Goal: Book appointment/travel/reservation

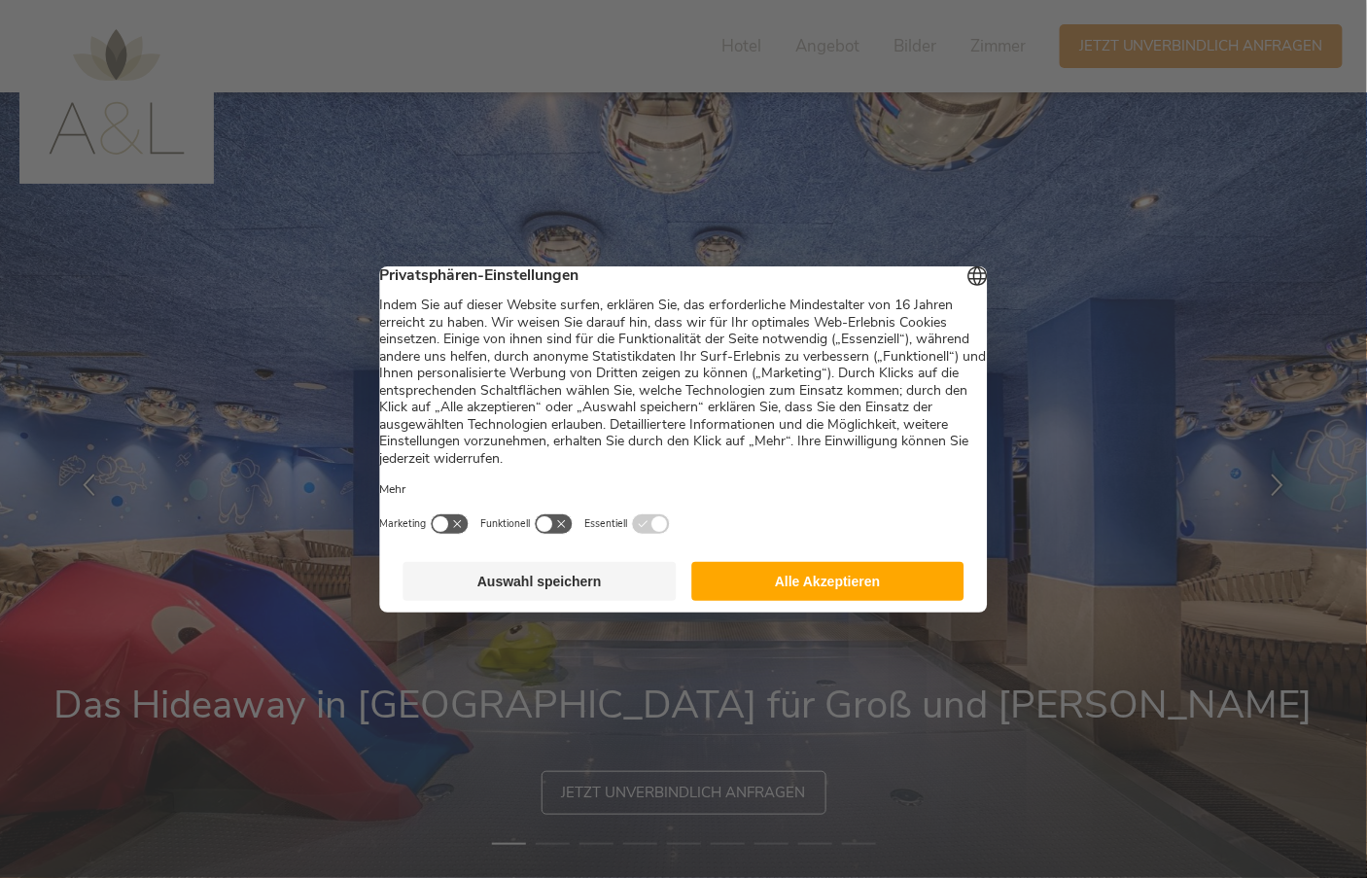
click at [852, 597] on button "Alle Akzeptieren" at bounding box center [827, 581] width 273 height 39
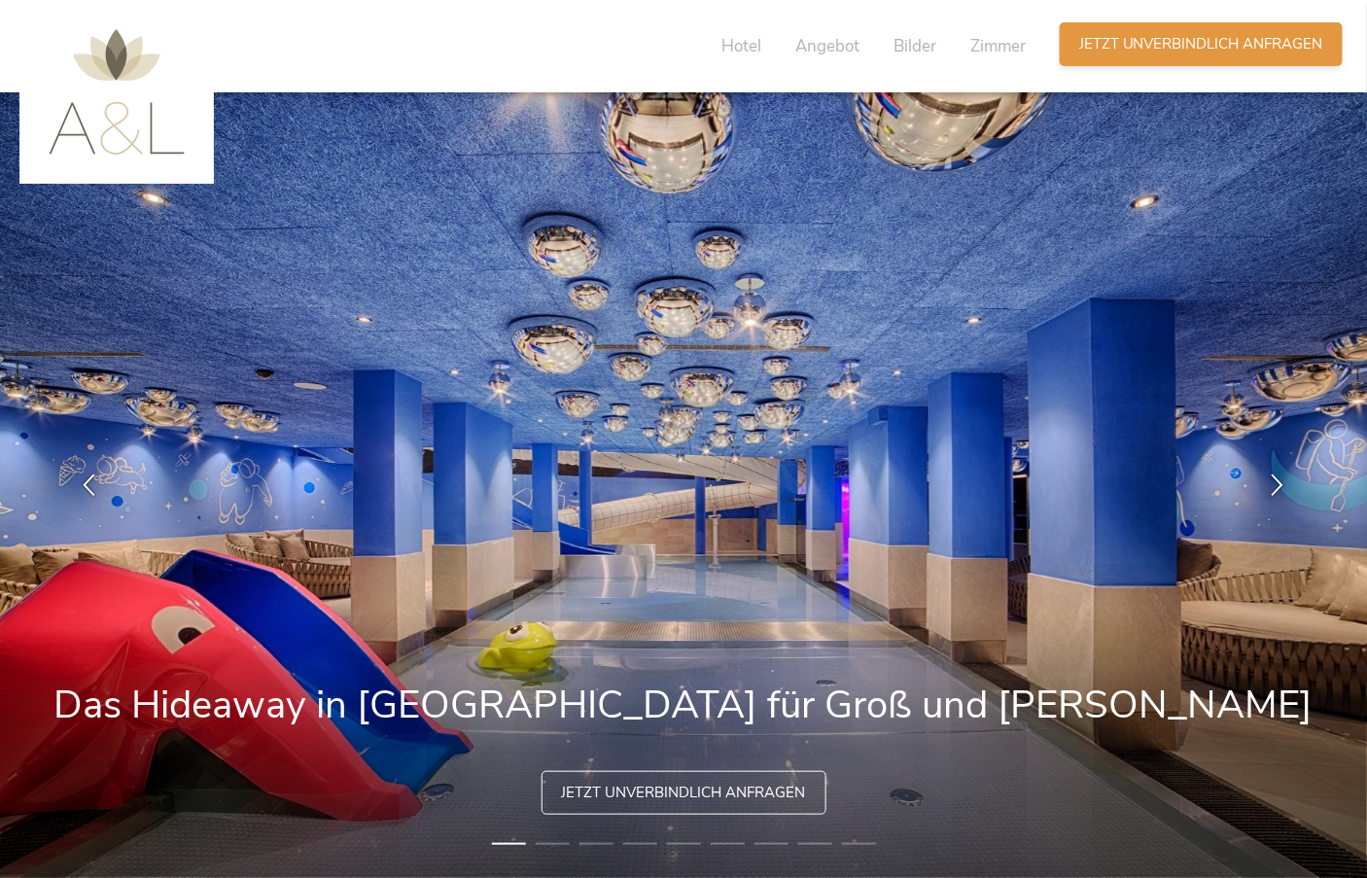
click at [1132, 41] on span "Jetzt unverbindlich anfragen" at bounding box center [1201, 44] width 244 height 20
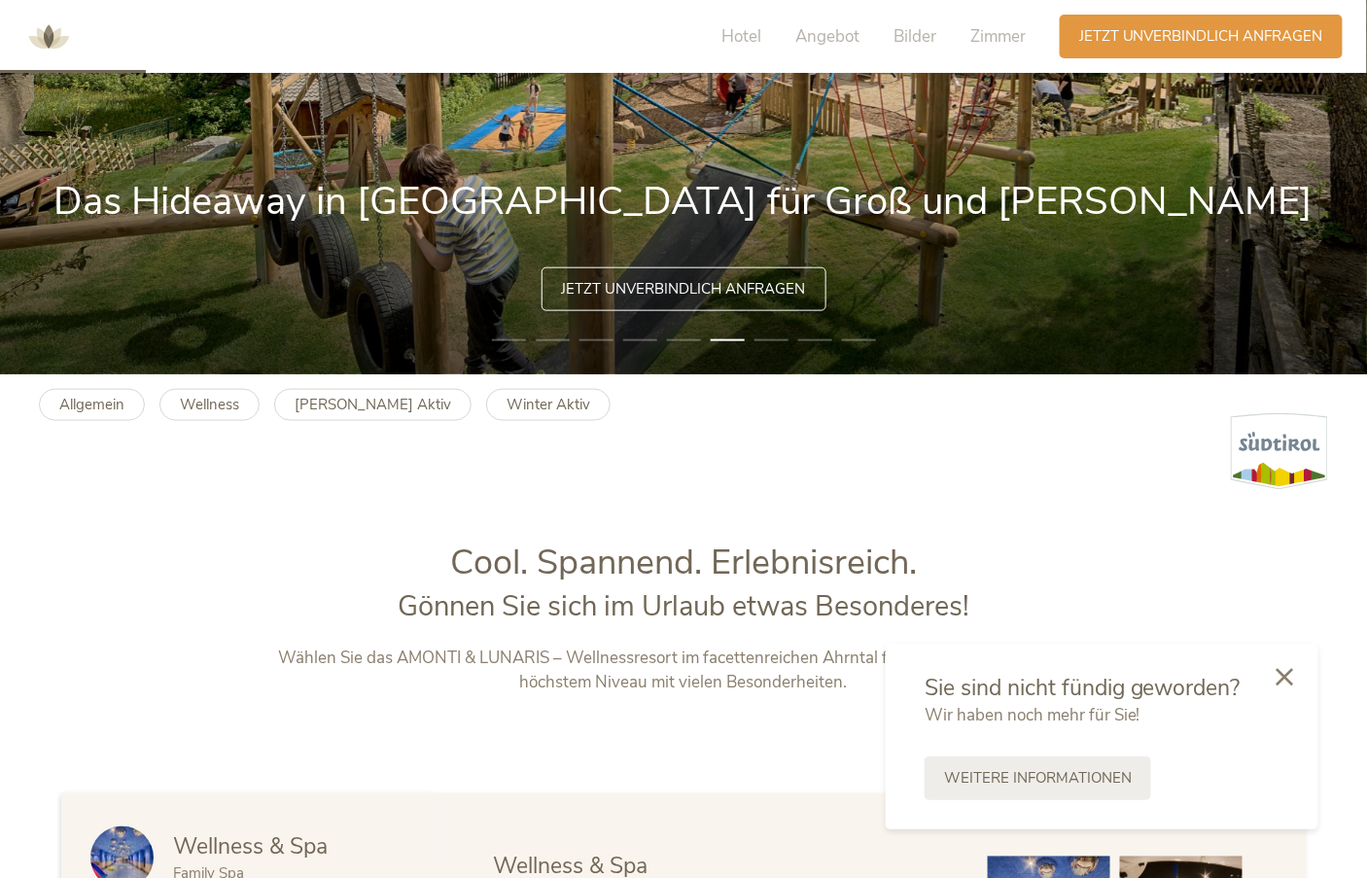
scroll to position [474, 0]
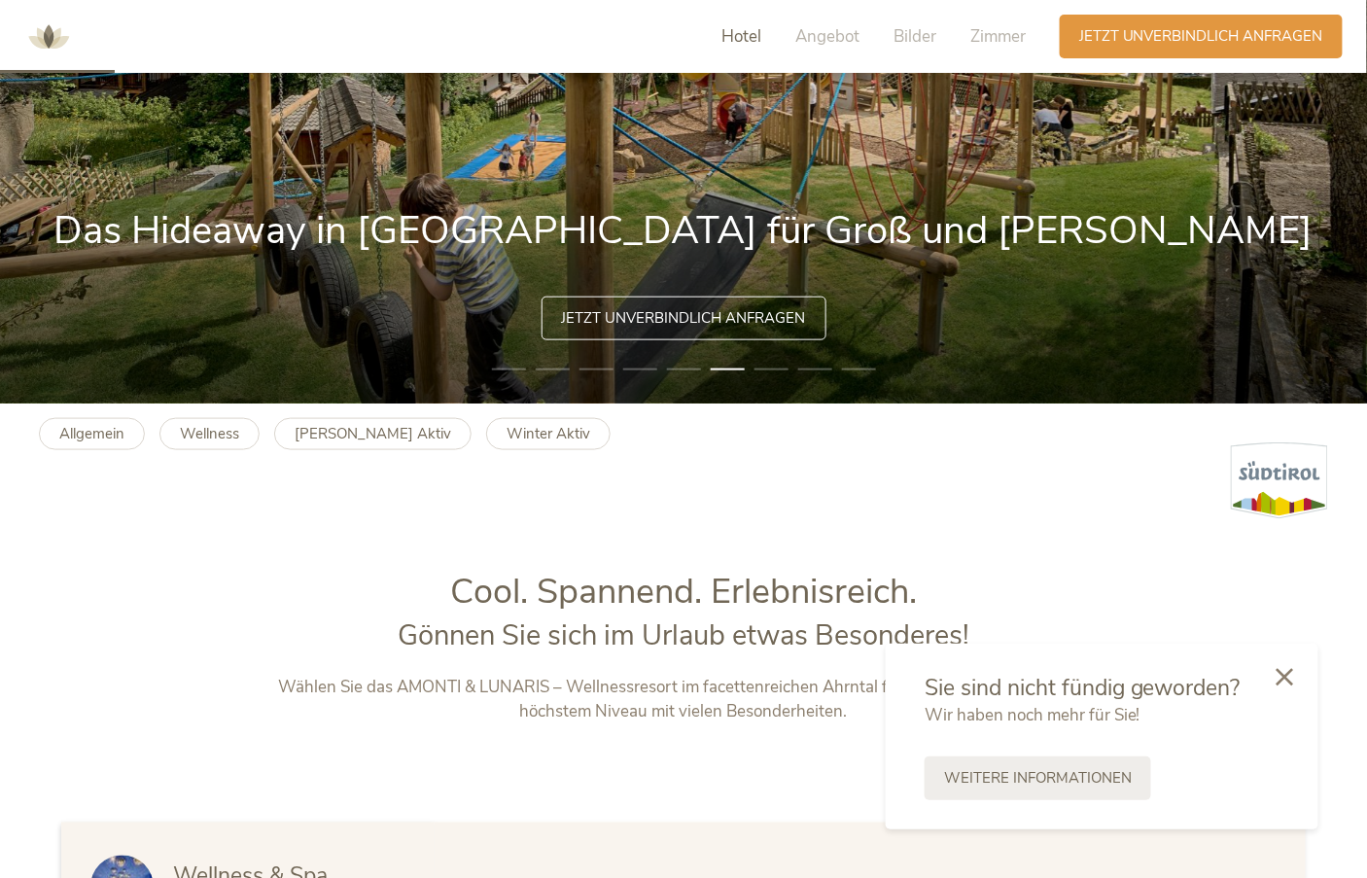
click at [746, 25] on span "Hotel" at bounding box center [741, 36] width 40 height 22
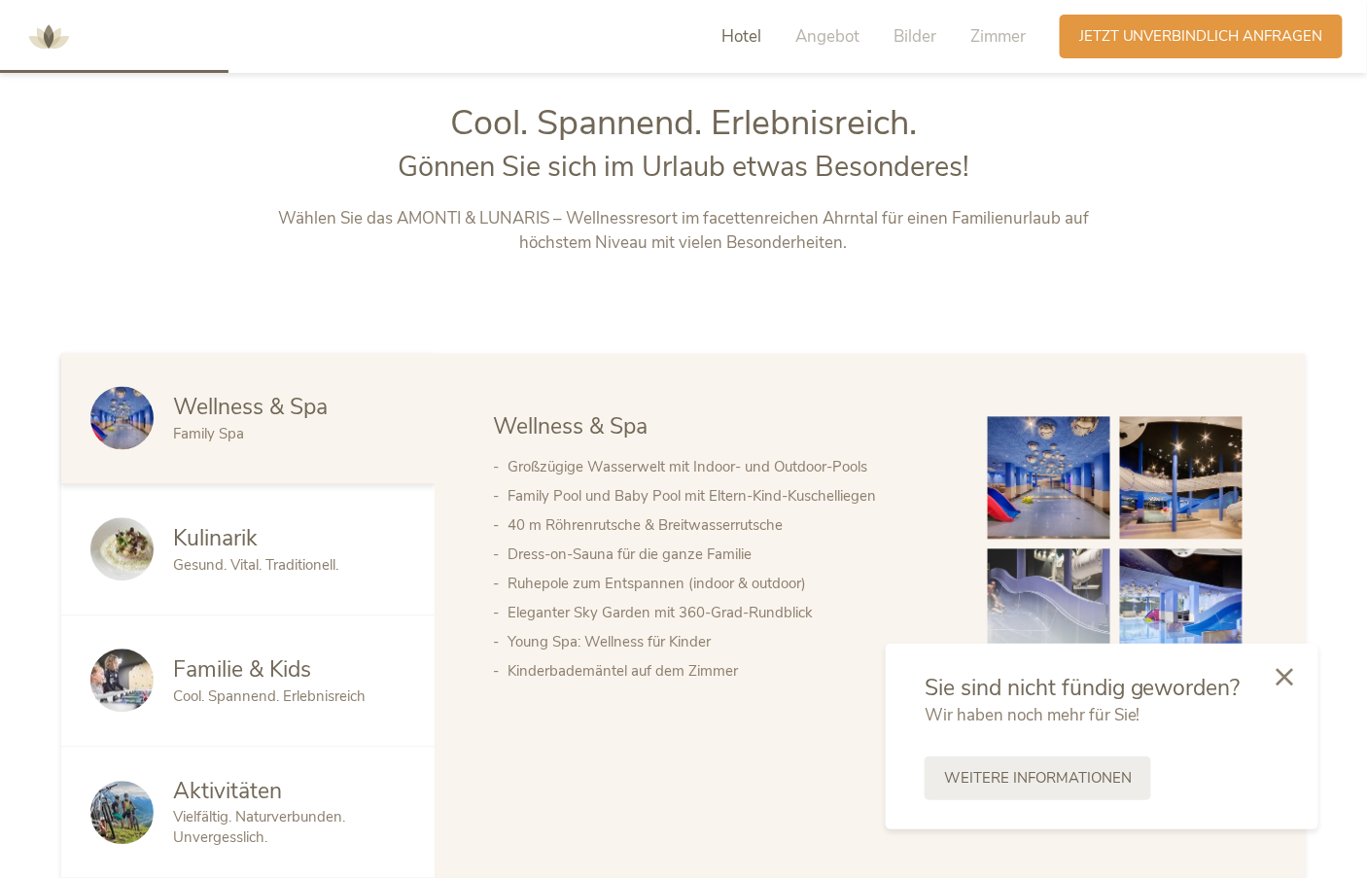
scroll to position [945, 0]
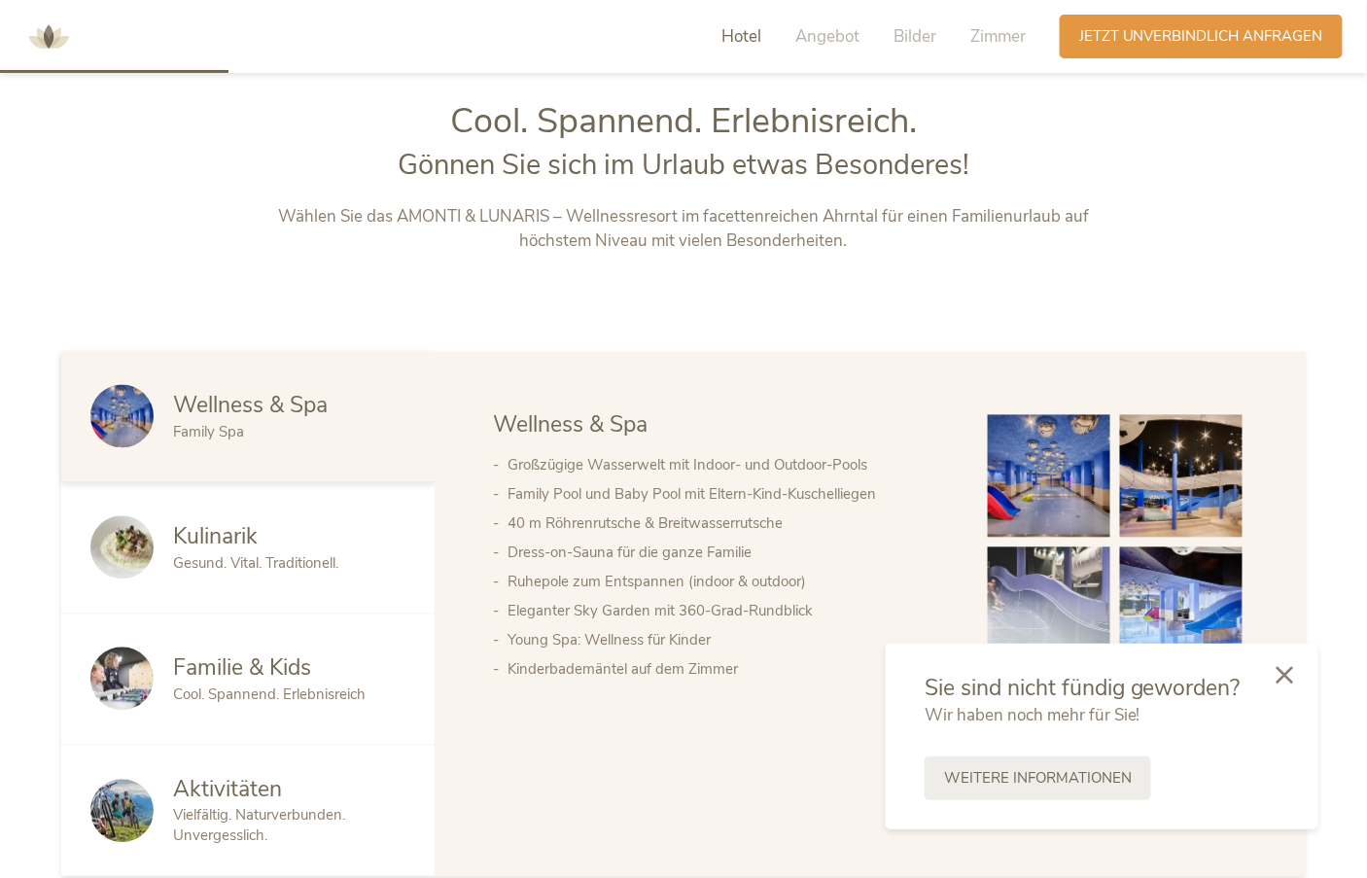
click at [1278, 675] on icon at bounding box center [1284, 674] width 17 height 17
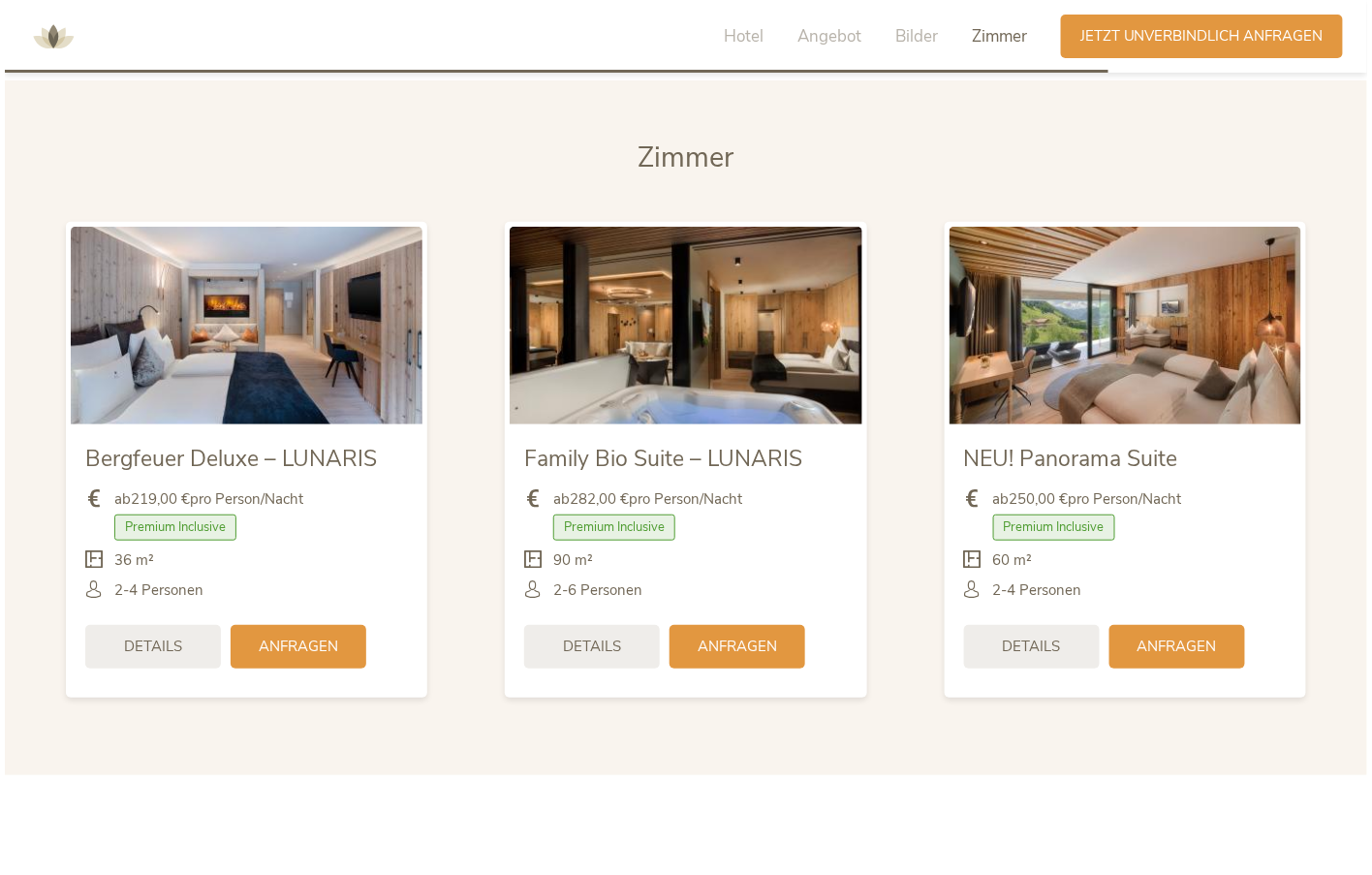
scroll to position [4623, 0]
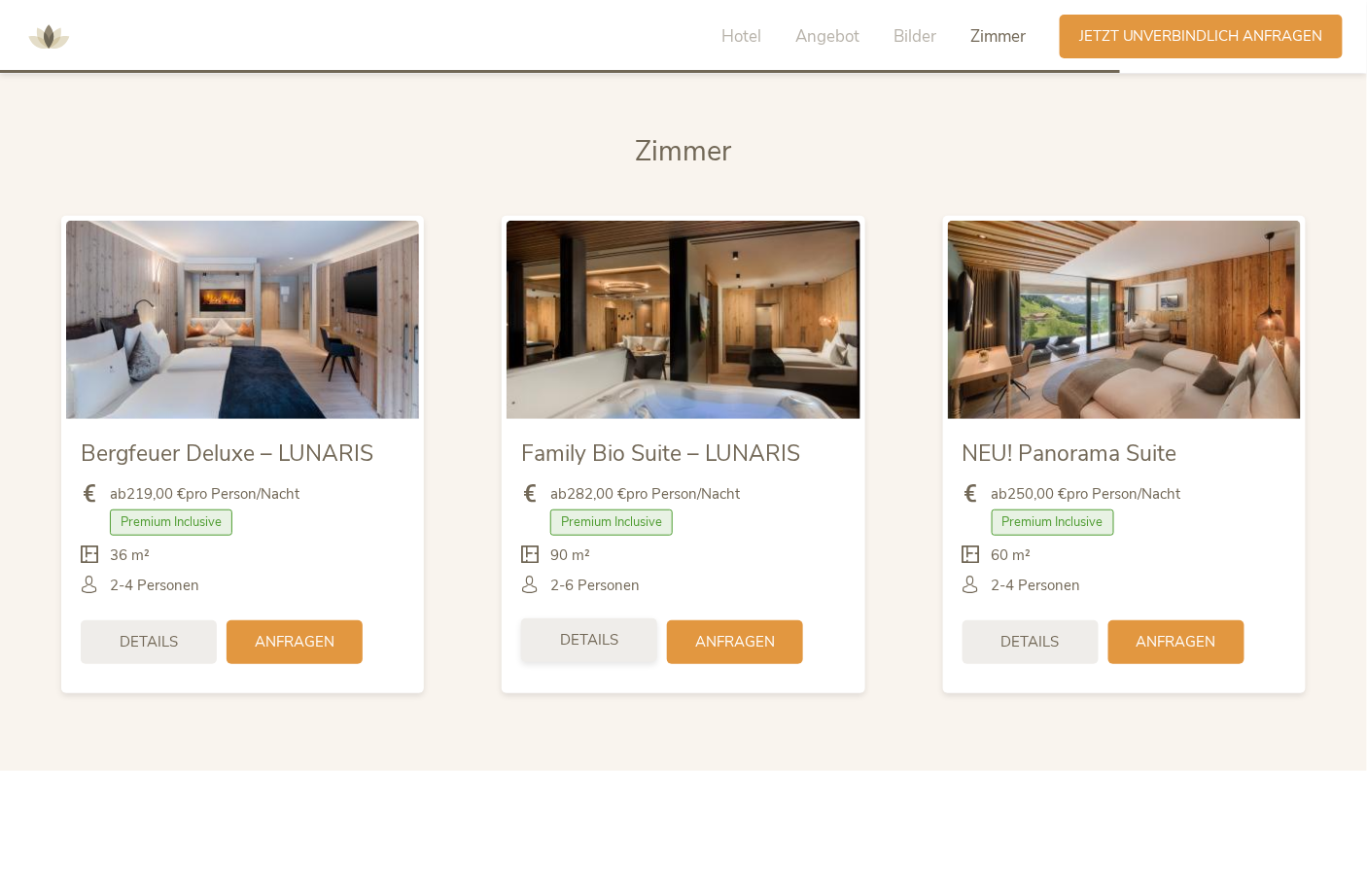
click at [606, 630] on span "Details" at bounding box center [589, 640] width 58 height 20
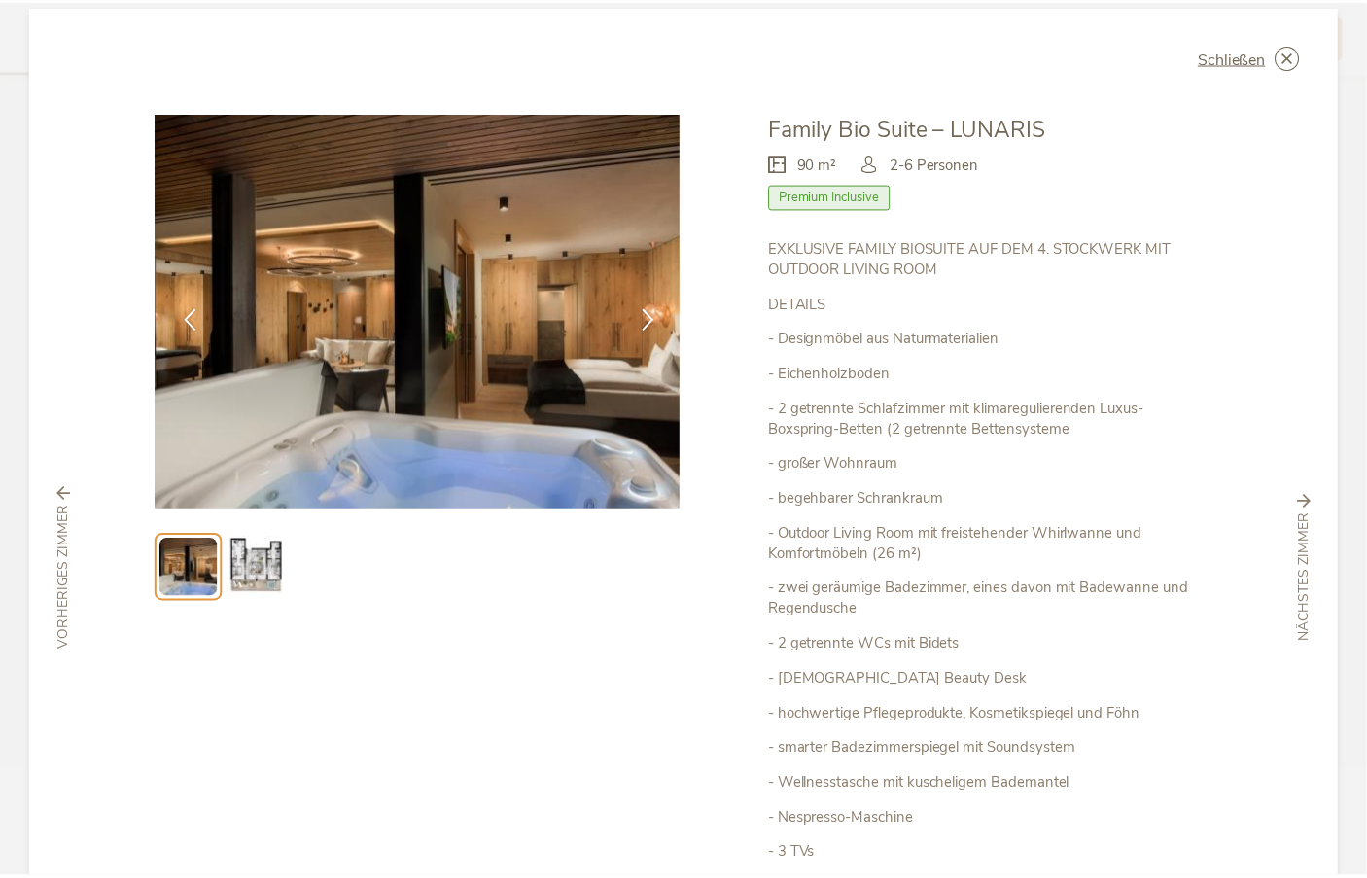
scroll to position [0, 0]
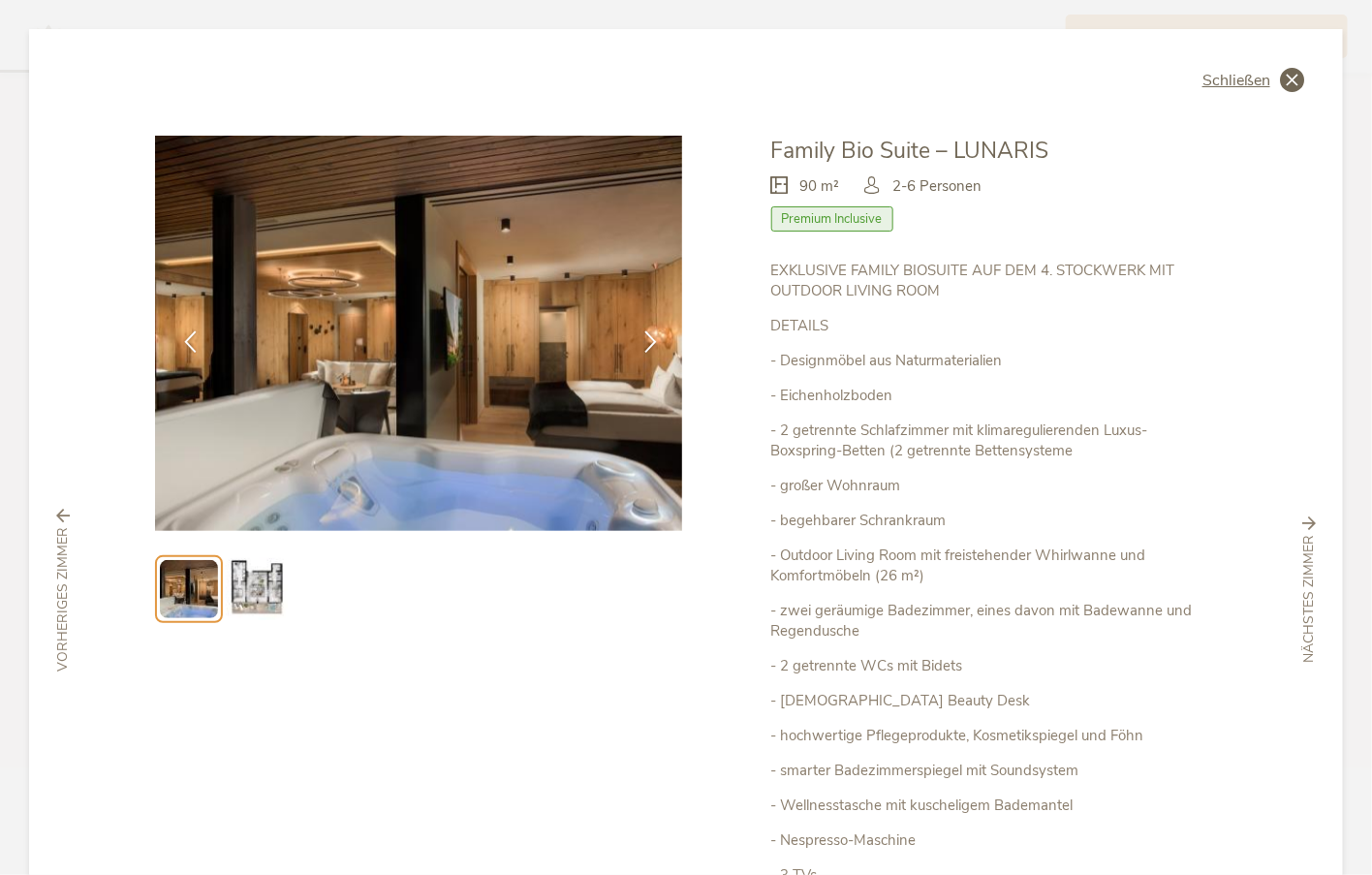
click at [1267, 80] on div "Schließen" at bounding box center [1252, 80] width 102 height 24
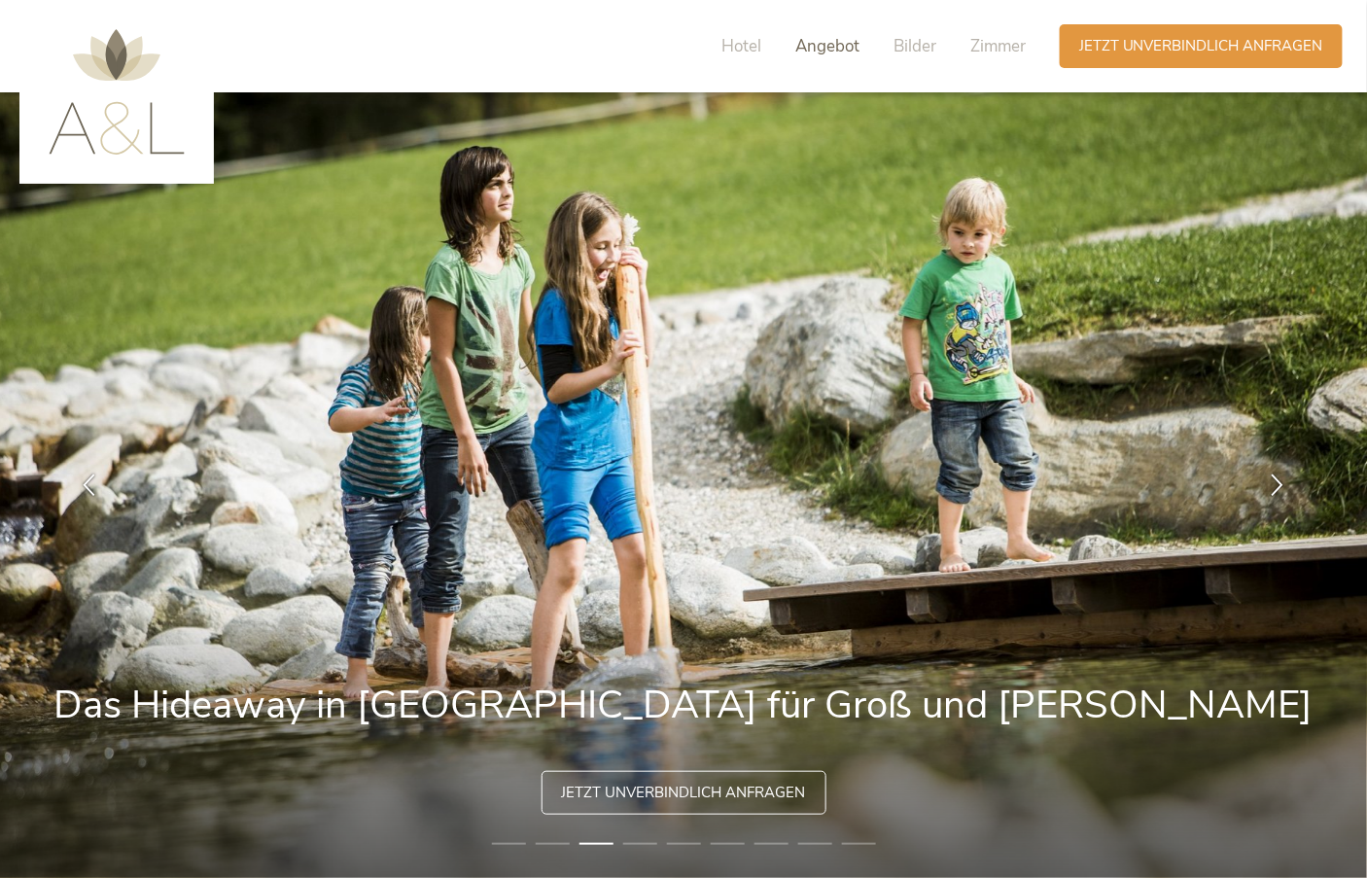
click at [831, 45] on span "Angebot" at bounding box center [827, 46] width 64 height 22
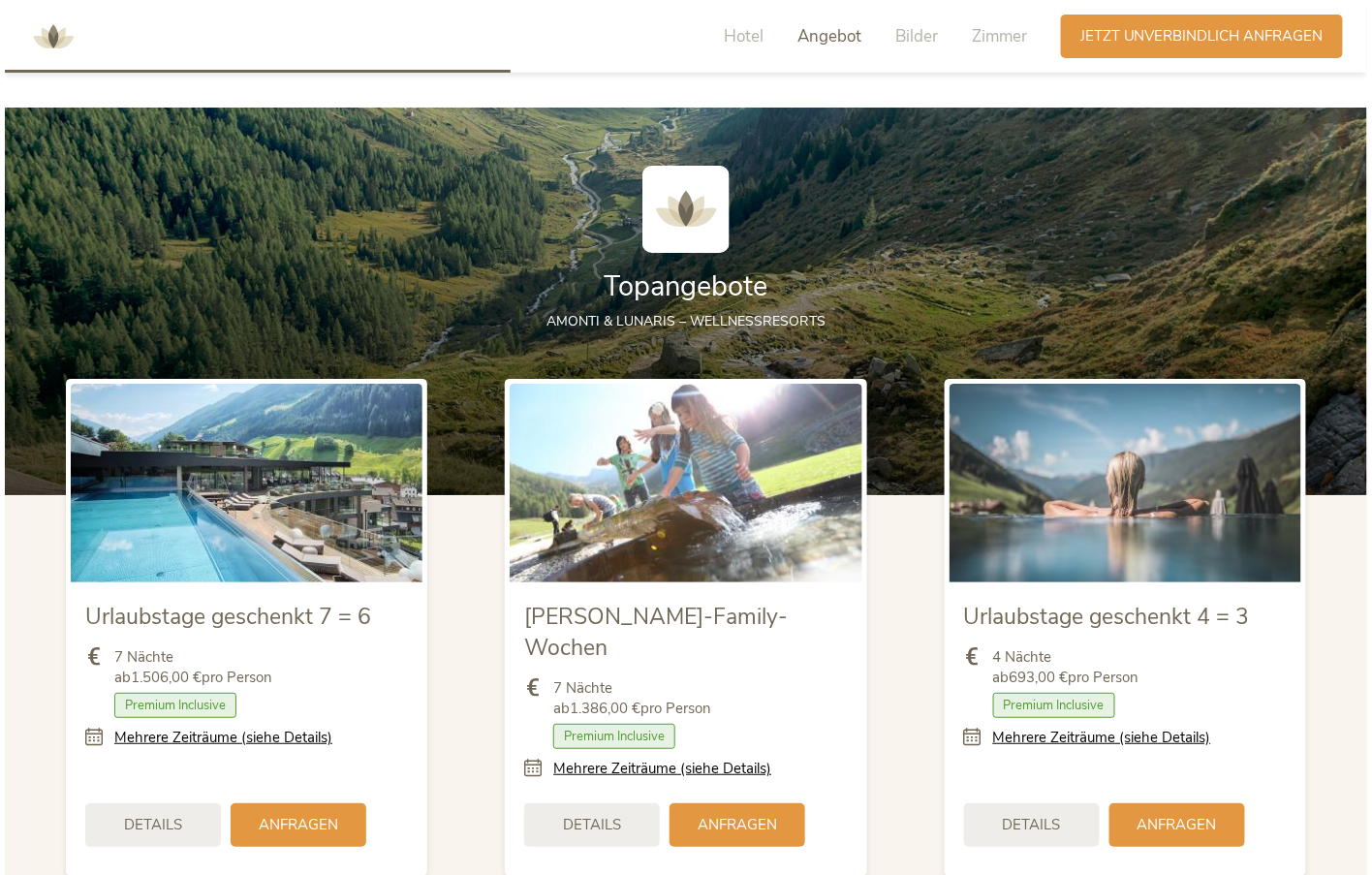
scroll to position [2093, 0]
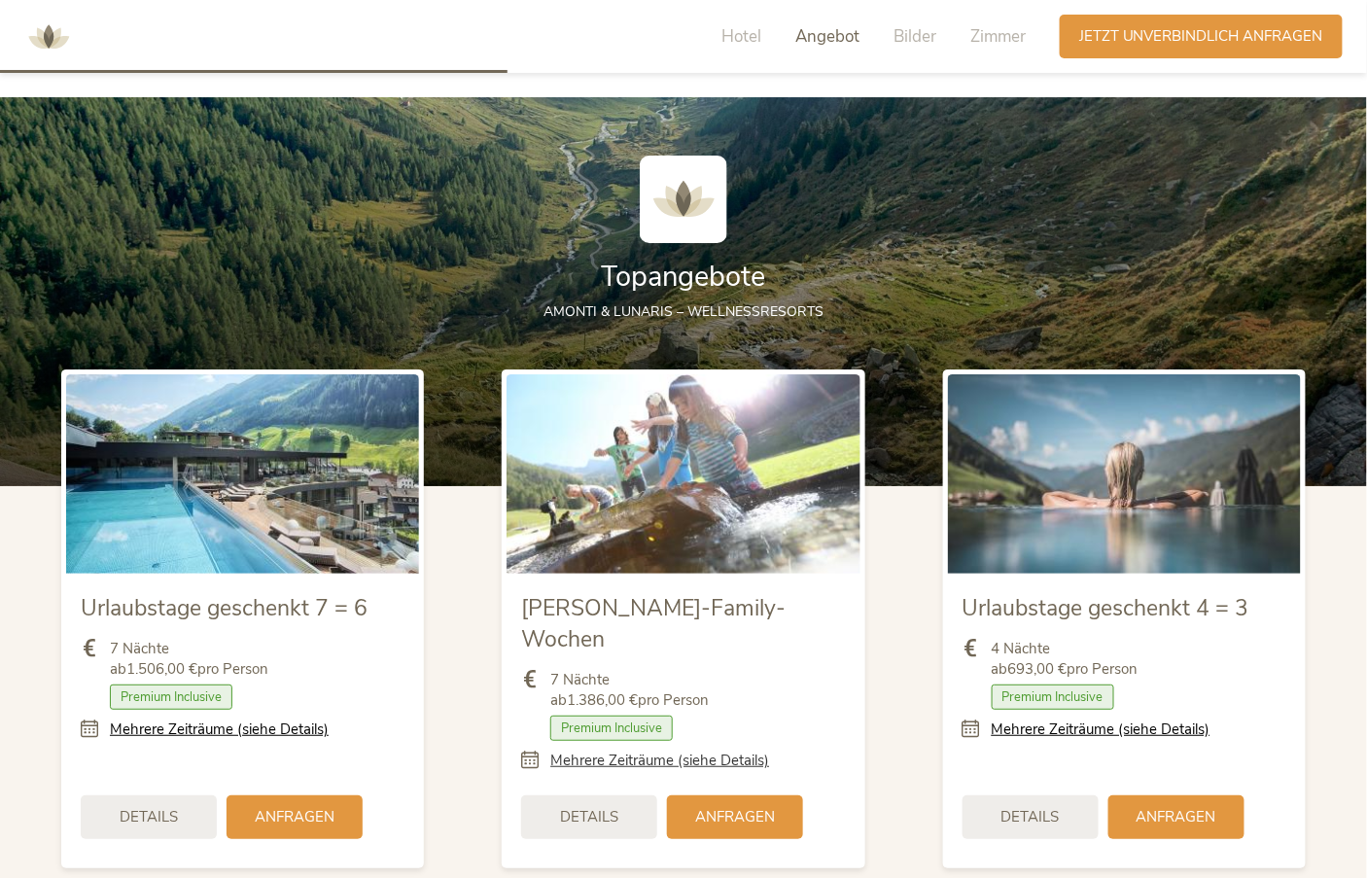
click at [643, 750] on link "Mehrere Zeiträume (siehe Details)" at bounding box center [659, 760] width 219 height 20
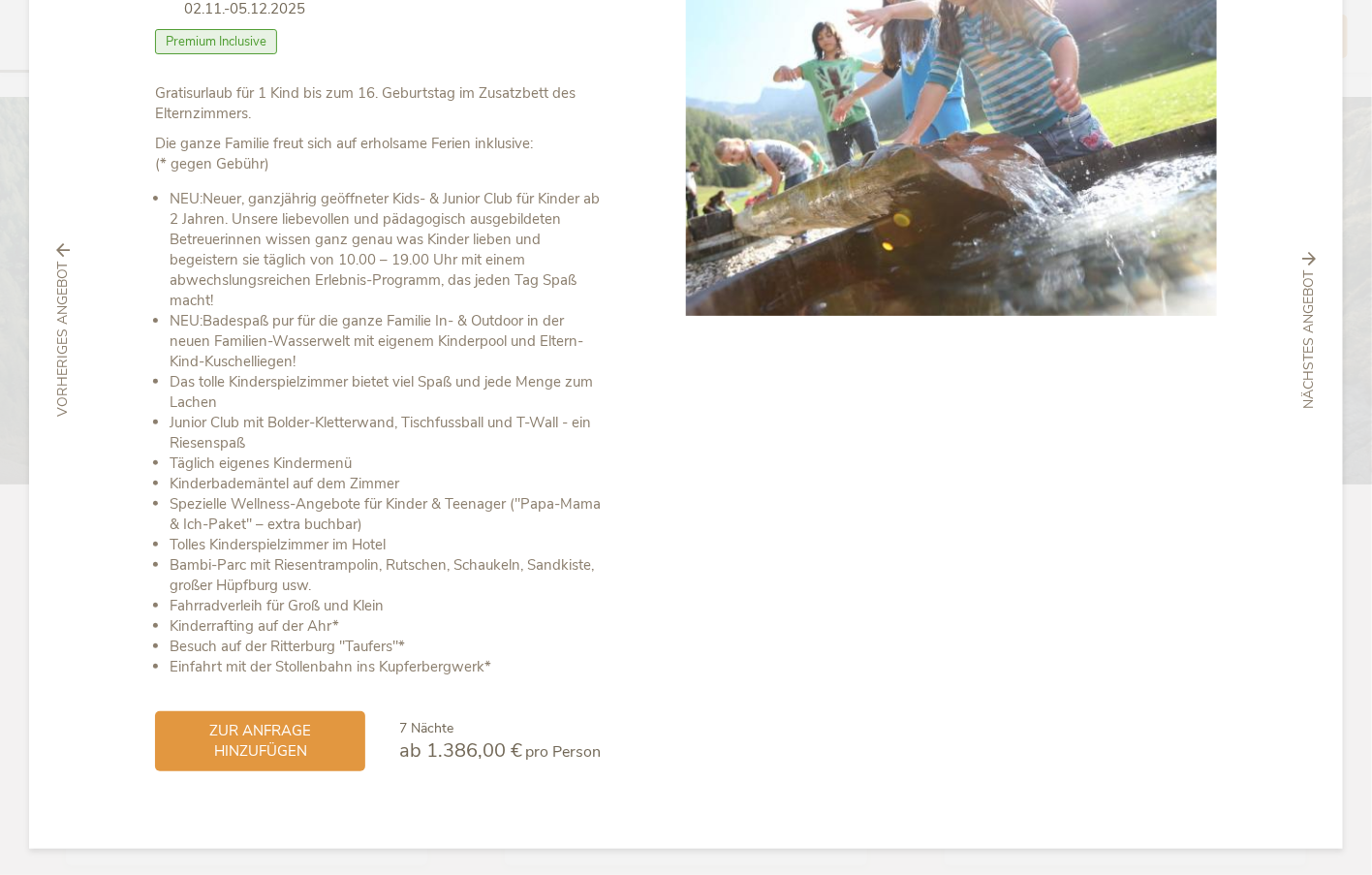
scroll to position [220, 0]
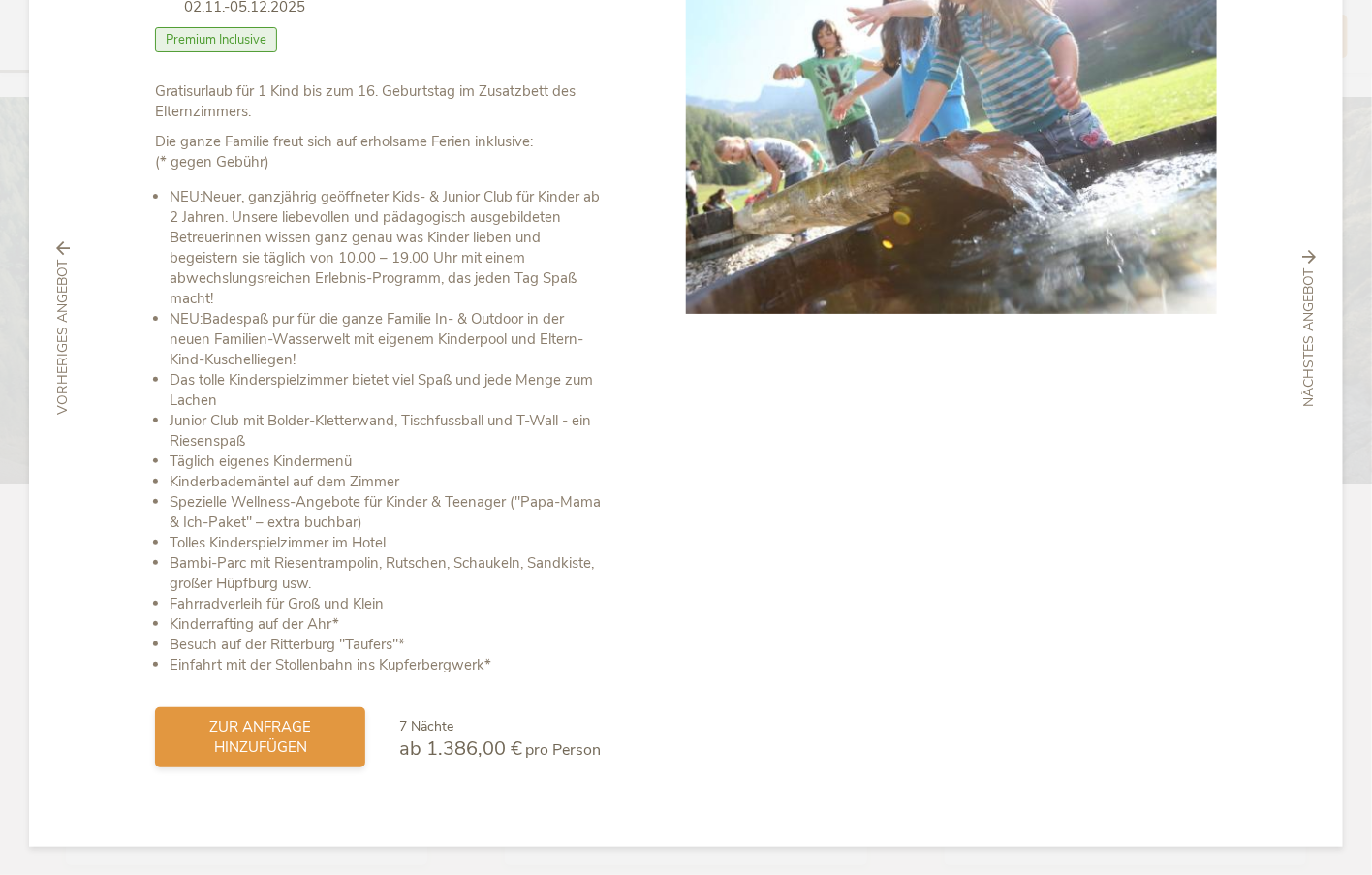
click at [284, 734] on span "zur Anfrage hinzufügen" at bounding box center [260, 736] width 171 height 41
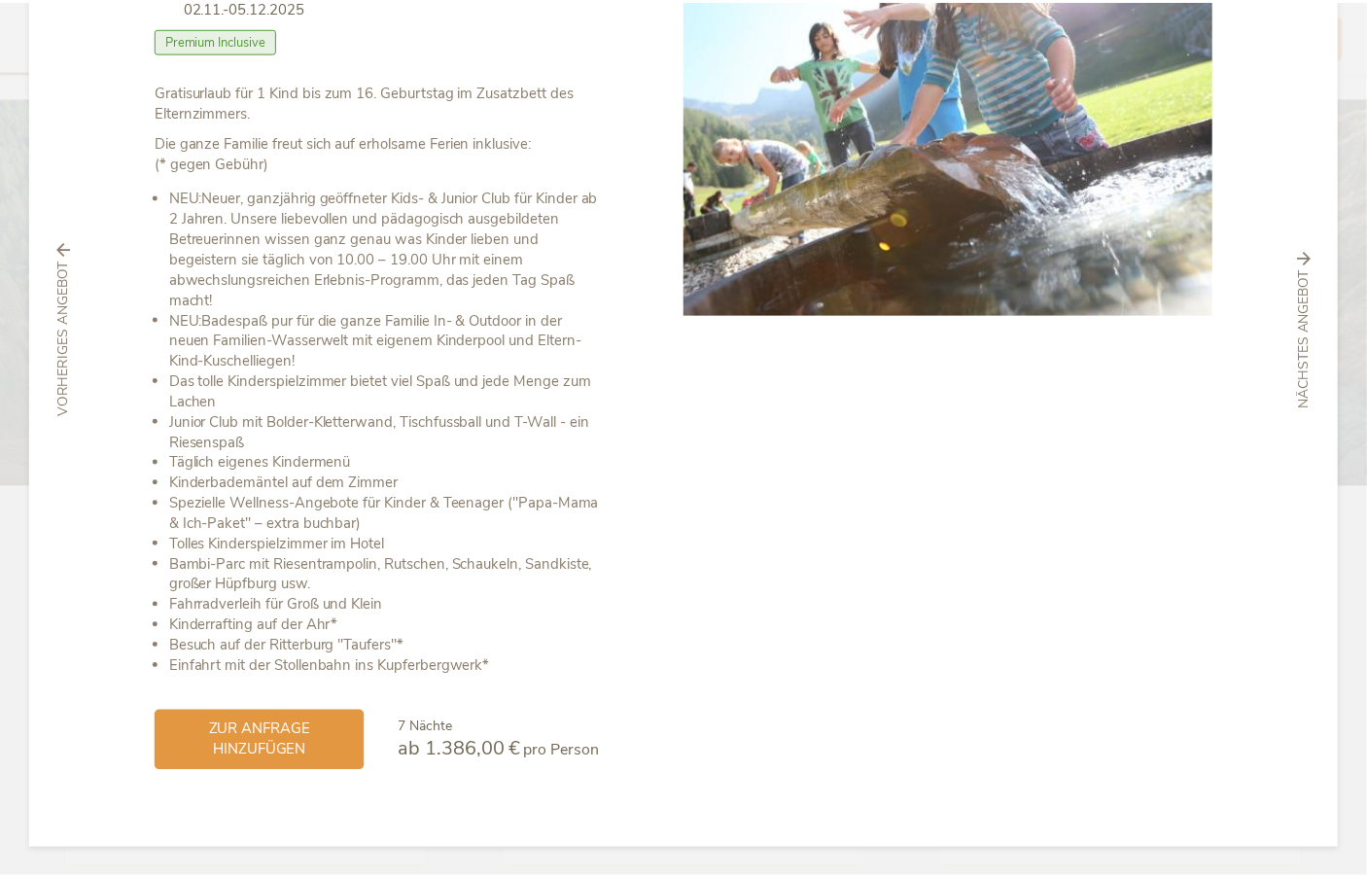
scroll to position [0, 0]
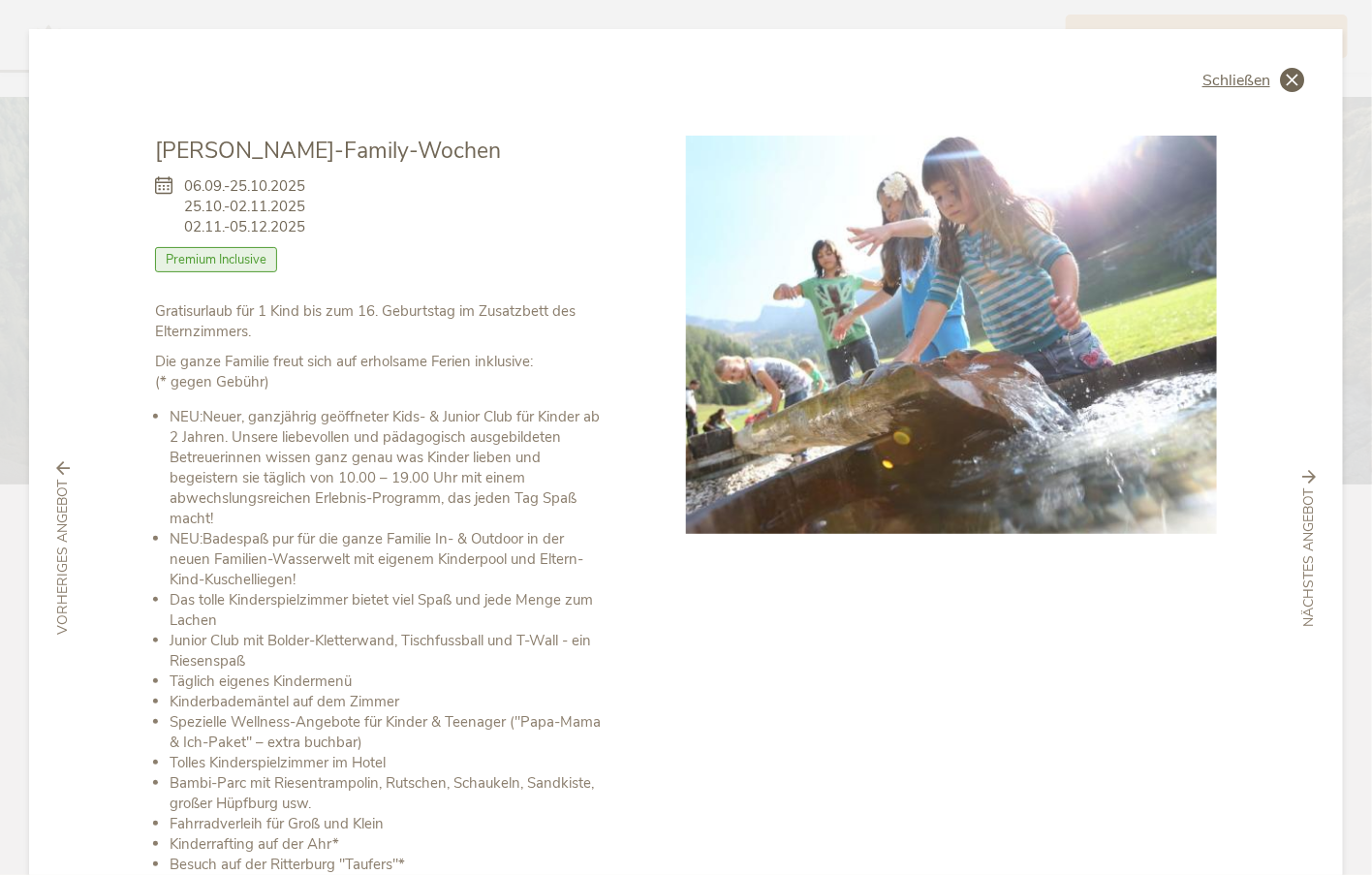
click at [1228, 83] on span "Schließen" at bounding box center [1235, 81] width 68 height 16
